Goal: Transaction & Acquisition: Obtain resource

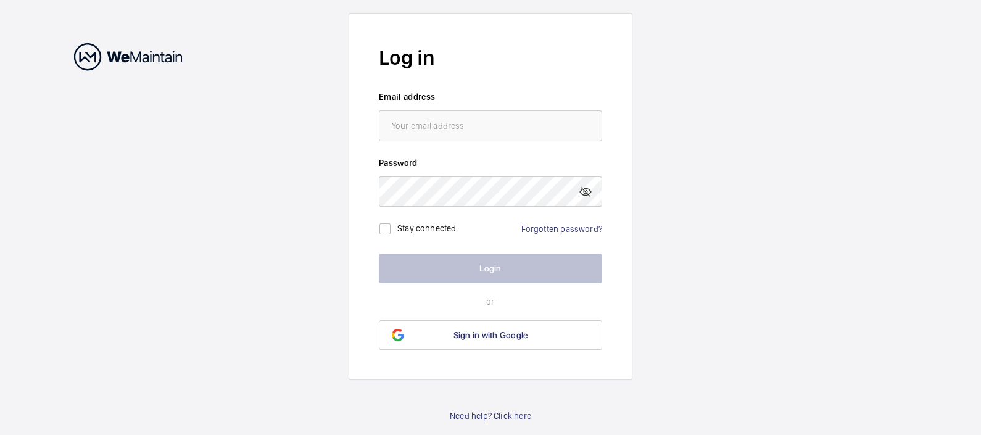
type input "[PERSON_NAME][EMAIL_ADDRESS][DOMAIN_NAME]"
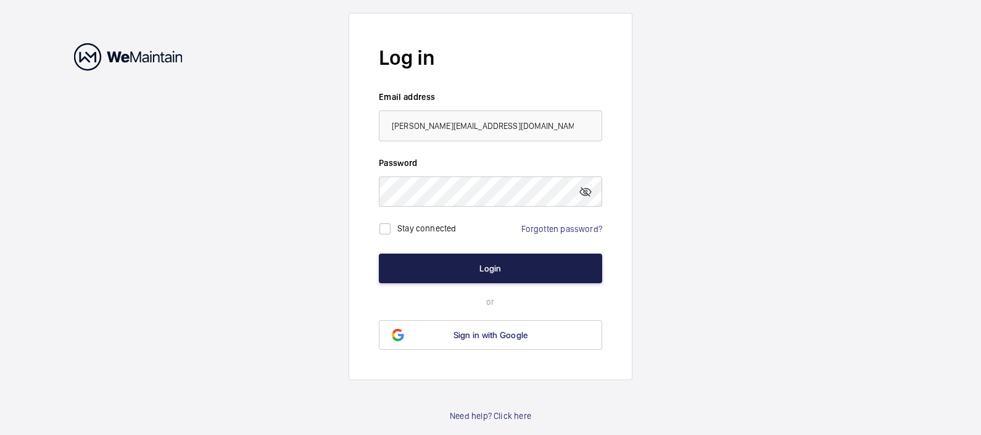
click at [465, 255] on button "Login" at bounding box center [490, 269] width 223 height 30
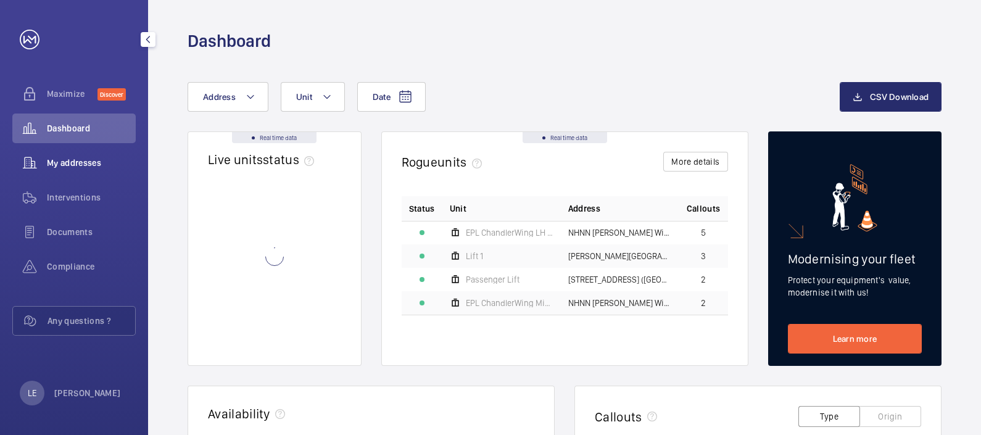
click at [89, 167] on span "My addresses" at bounding box center [91, 163] width 89 height 12
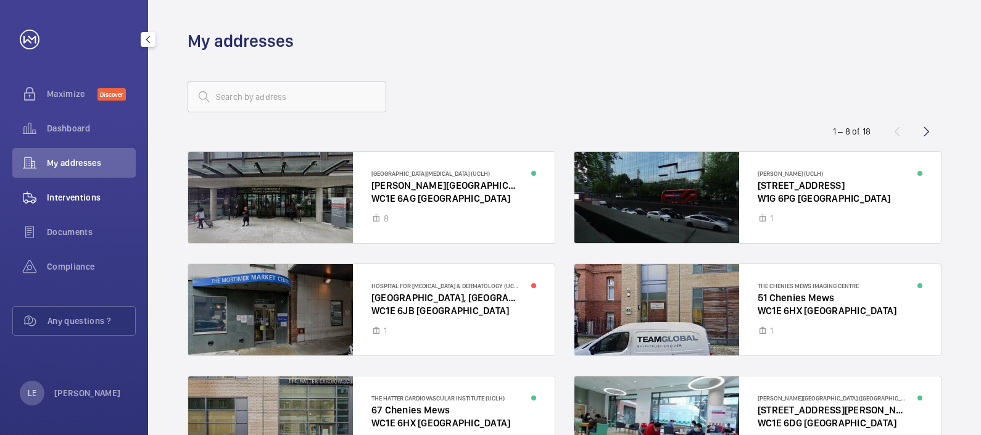
click at [70, 205] on div "Interventions" at bounding box center [73, 198] width 123 height 30
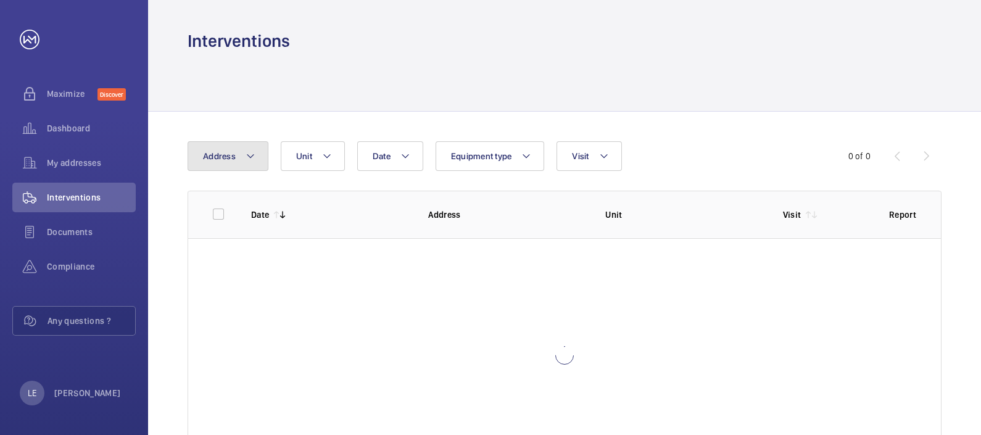
click at [255, 162] on button "Address" at bounding box center [228, 156] width 81 height 30
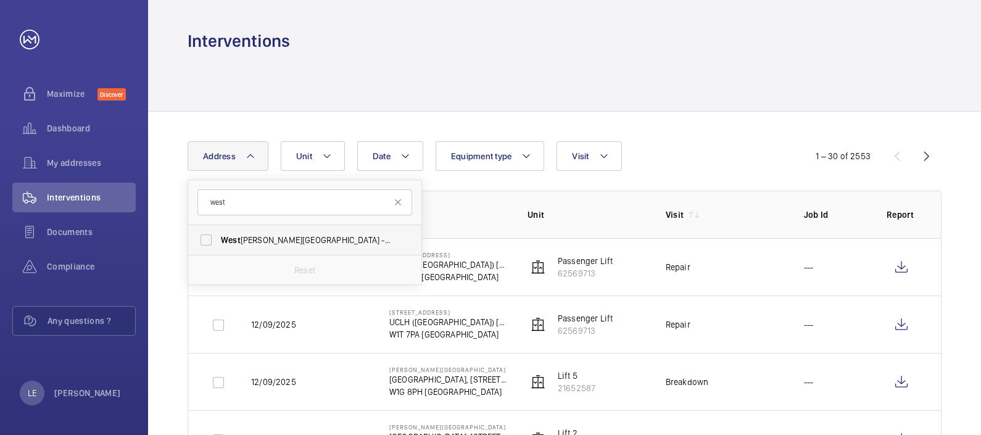
type input "west"
click at [276, 235] on span "[GEOGRAPHIC_DATA][PERSON_NAME] - [GEOGRAPHIC_DATA], [STREET_ADDRESS][PERSON_NAM…" at bounding box center [306, 240] width 170 height 12
click at [218, 235] on input "[GEOGRAPHIC_DATA][PERSON_NAME] - [GEOGRAPHIC_DATA], [STREET_ADDRESS][PERSON_NAM…" at bounding box center [206, 240] width 25 height 25
checkbox input "true"
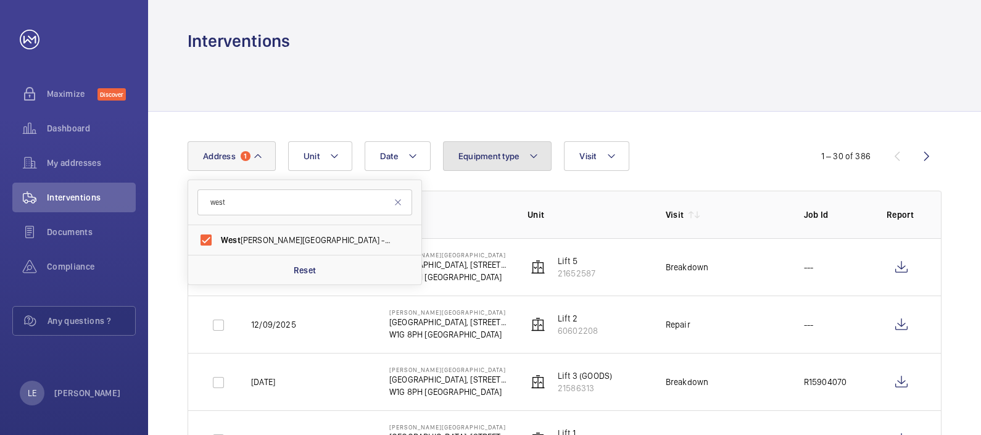
click at [486, 155] on span "Equipment type" at bounding box center [488, 156] width 61 height 10
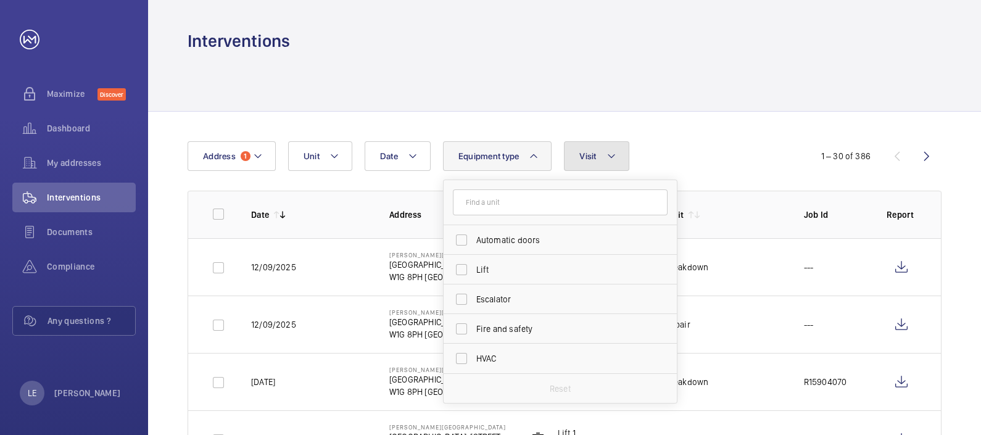
click at [622, 159] on button "Visit" at bounding box center [596, 156] width 65 height 30
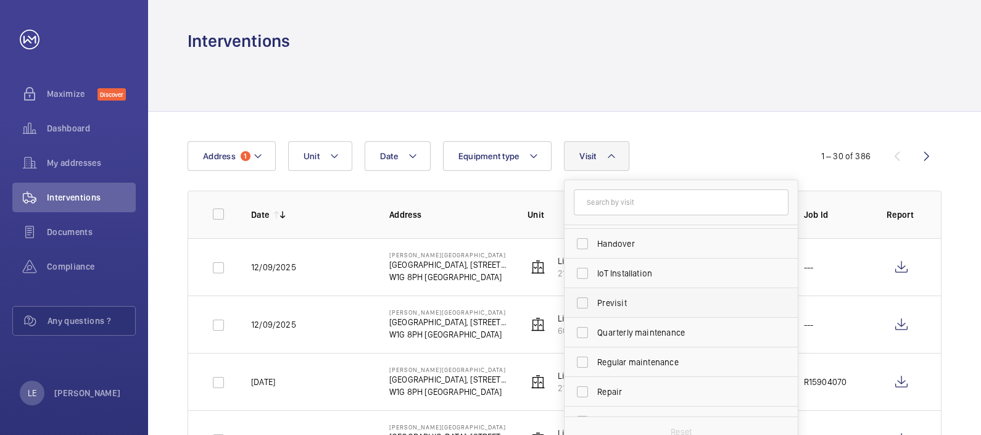
scroll to position [193, 0]
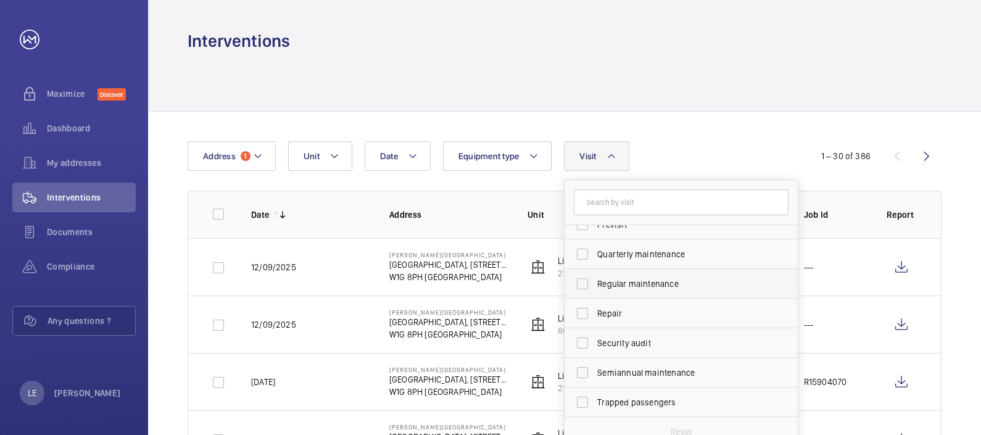
click at [627, 289] on span "Regular maintenance" at bounding box center [682, 284] width 170 height 12
click at [595, 289] on input "Regular maintenance" at bounding box center [582, 283] width 25 height 25
checkbox input "true"
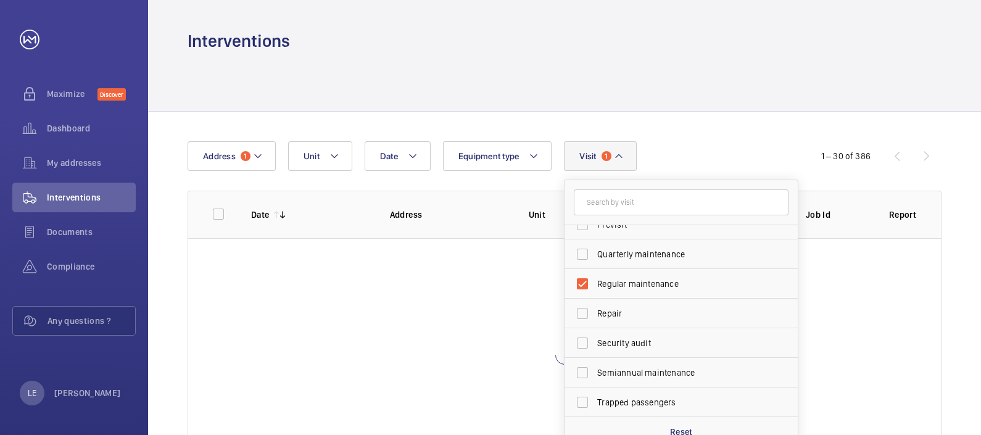
click at [671, 147] on div "Date Address 1 Unit Equipment type Visit 1 Annual maintenance Breakdown Client …" at bounding box center [491, 156] width 606 height 30
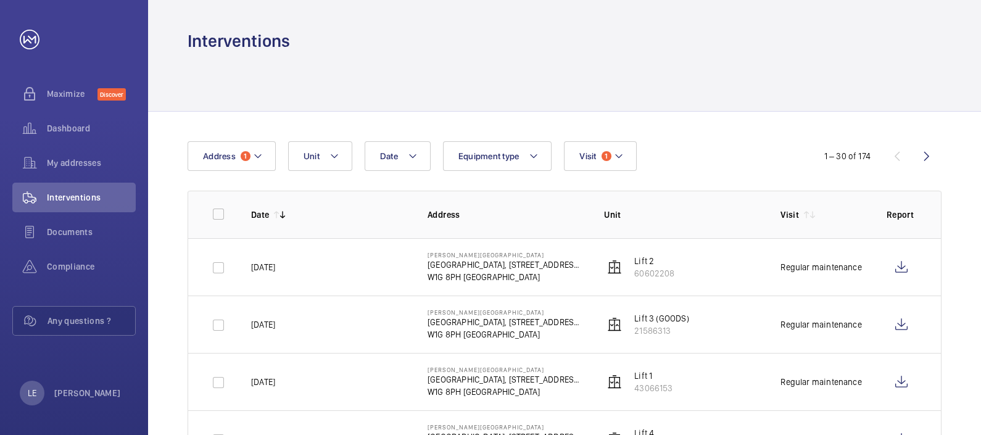
scroll to position [67, 0]
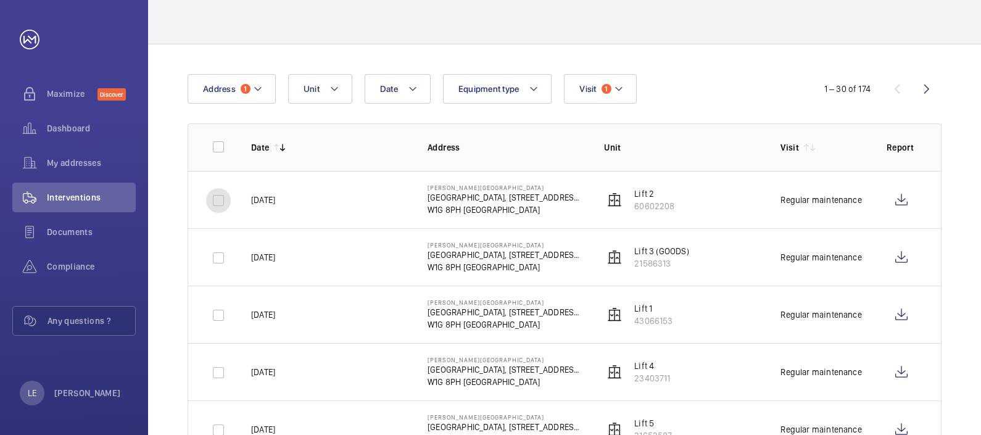
click at [220, 200] on input "checkbox" at bounding box center [218, 200] width 25 height 25
checkbox input "true"
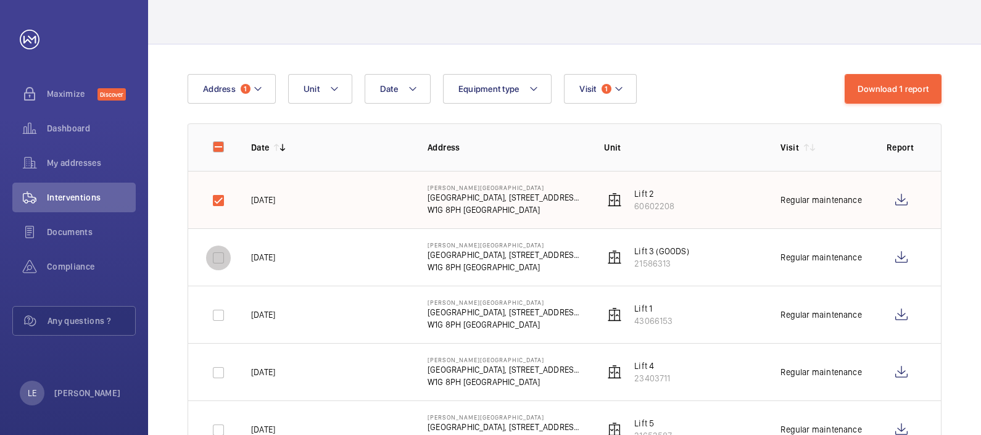
drag, startPoint x: 220, startPoint y: 254, endPoint x: 222, endPoint y: 262, distance: 8.8
click at [220, 254] on input "checkbox" at bounding box center [218, 257] width 25 height 25
checkbox input "true"
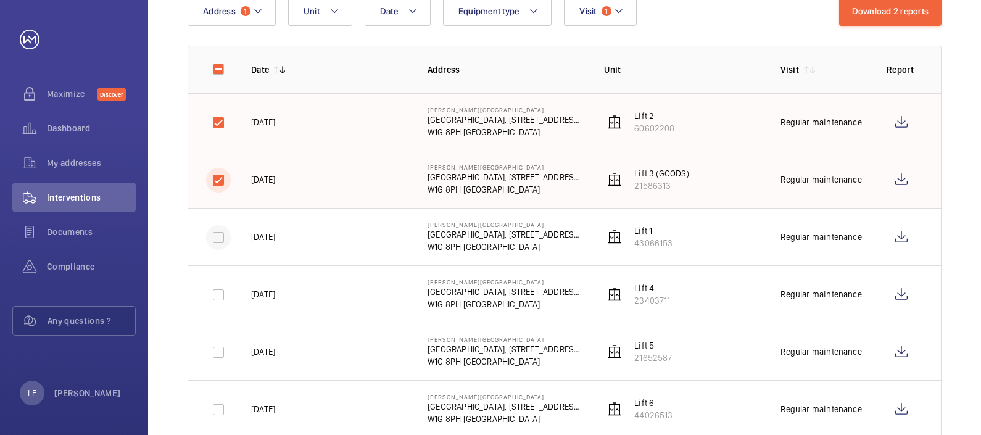
scroll to position [221, 0]
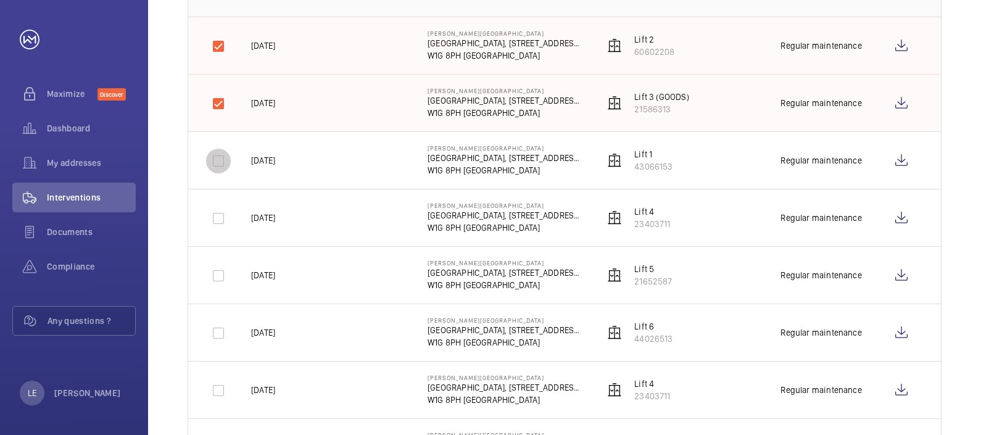
click at [217, 167] on input "checkbox" at bounding box center [218, 161] width 25 height 25
checkbox input "true"
click at [222, 221] on input "checkbox" at bounding box center [218, 218] width 25 height 25
checkbox input "true"
click at [219, 274] on input "checkbox" at bounding box center [218, 275] width 25 height 25
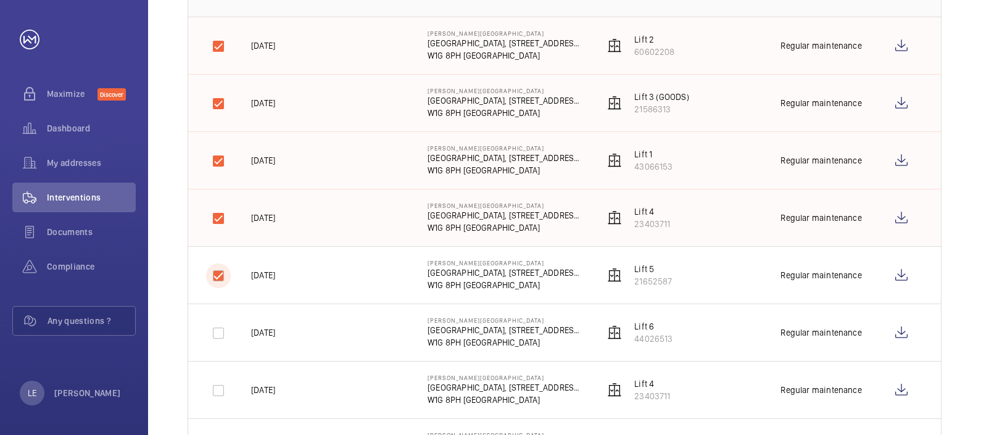
checkbox input "true"
click at [219, 328] on input "checkbox" at bounding box center [218, 333] width 25 height 25
checkbox input "true"
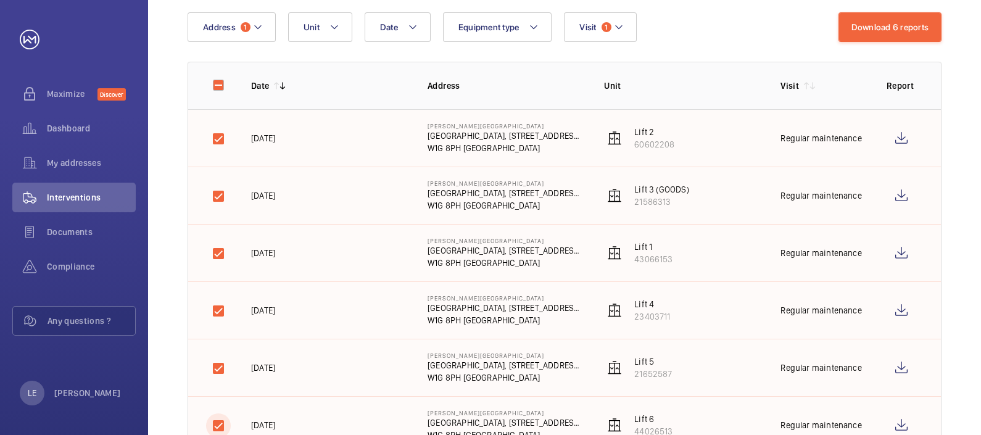
scroll to position [0, 0]
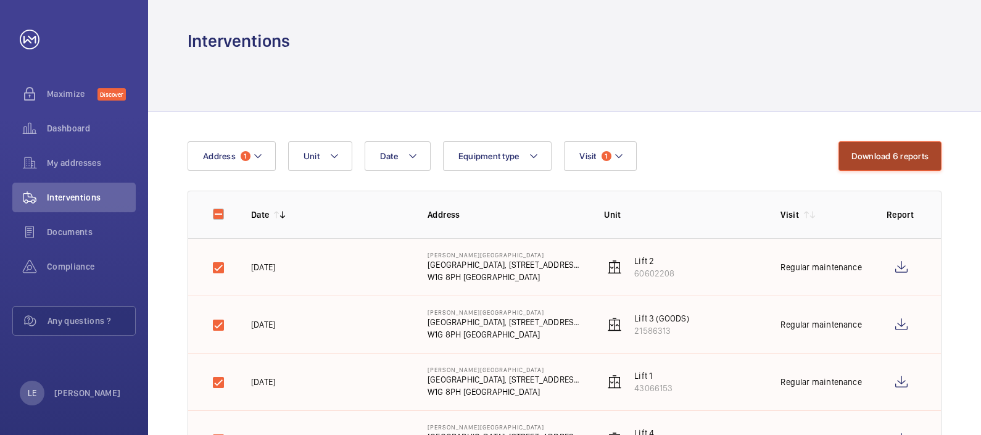
click at [905, 163] on button "Download 6 reports" at bounding box center [890, 156] width 104 height 30
